Goal: Use online tool/utility: Utilize a website feature to perform a specific function

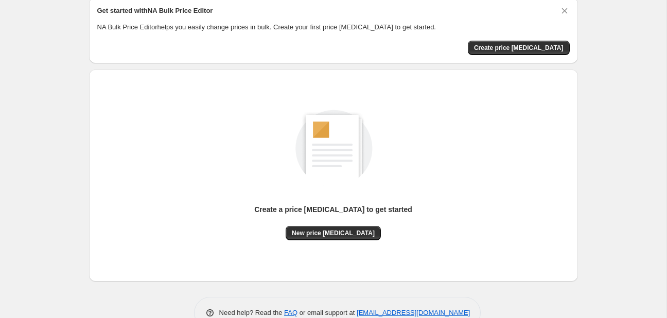
scroll to position [67, 0]
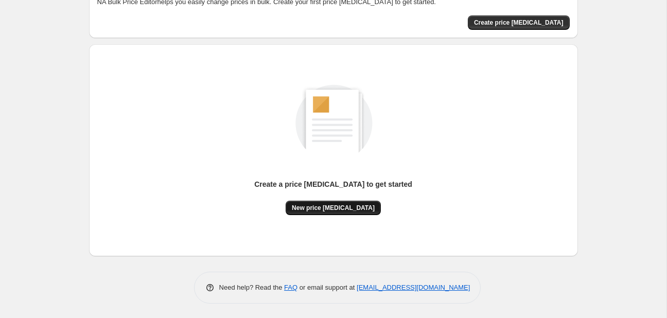
click at [337, 205] on span "New price [MEDICAL_DATA]" at bounding box center [333, 208] width 83 height 8
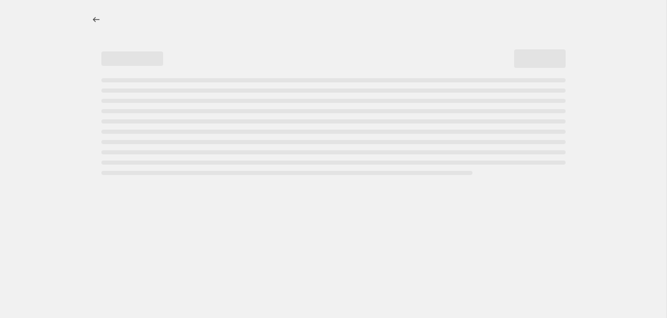
select select "percentage"
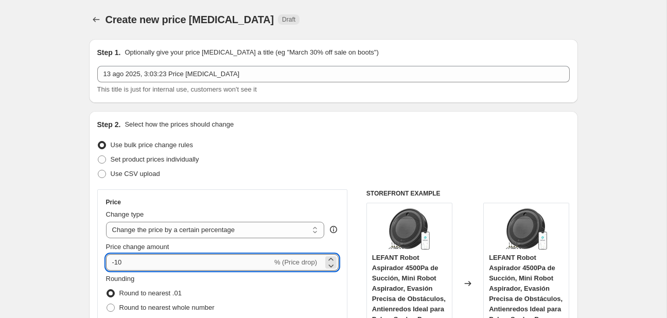
click at [159, 266] on input "-10" at bounding box center [189, 262] width 166 height 16
type input "-1"
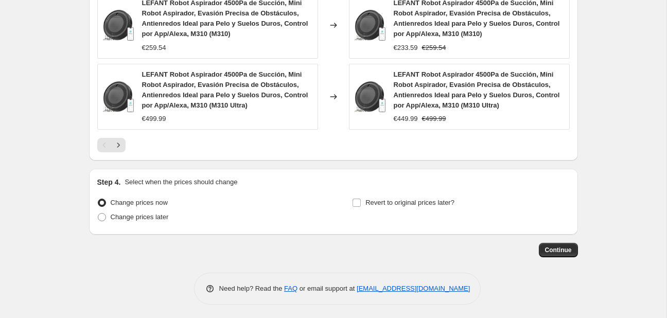
scroll to position [829, 0]
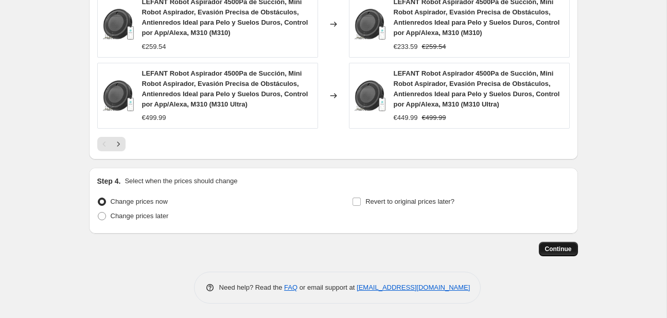
type input "-25"
click at [568, 245] on span "Continue" at bounding box center [558, 249] width 27 height 8
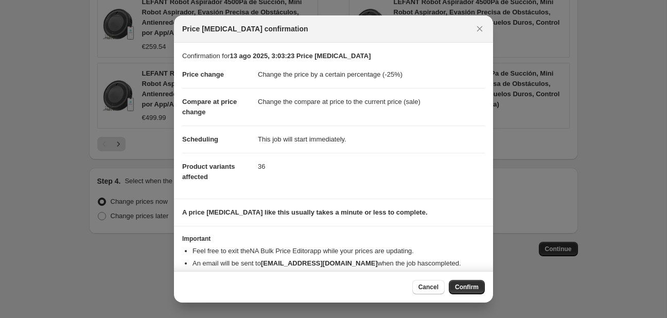
click at [468, 290] on span "Confirm" at bounding box center [467, 287] width 24 height 8
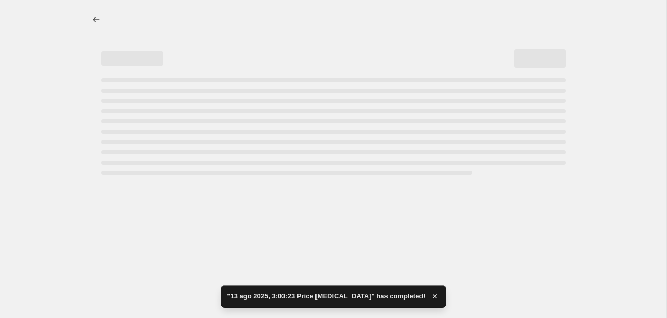
select select "percentage"
